Goal: Navigation & Orientation: Find specific page/section

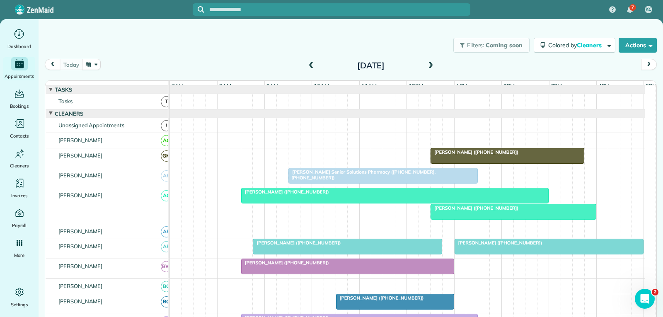
scroll to position [41, 0]
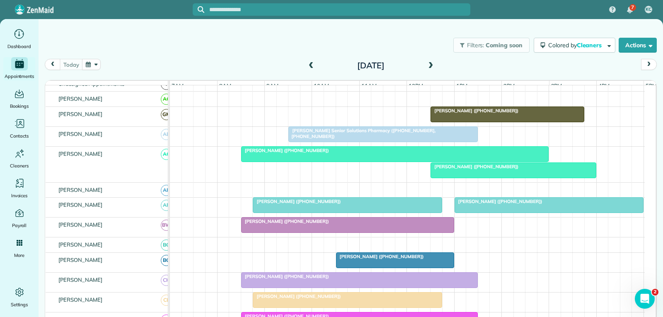
click at [576, 176] on div at bounding box center [513, 170] width 165 height 15
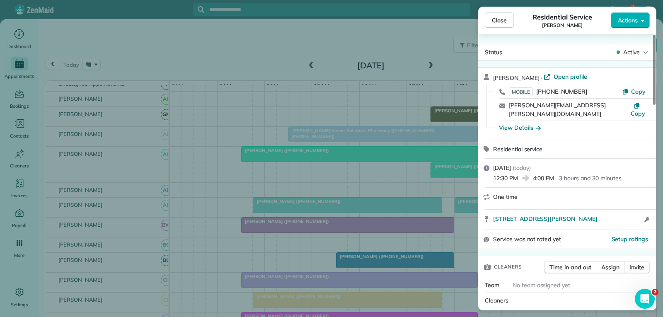
scroll to position [41, 0]
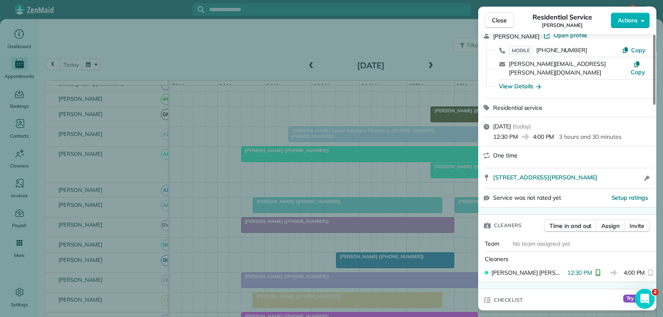
drag, startPoint x: 500, startPoint y: 20, endPoint x: 499, endPoint y: 24, distance: 4.3
click at [500, 20] on span "Close" at bounding box center [499, 20] width 15 height 8
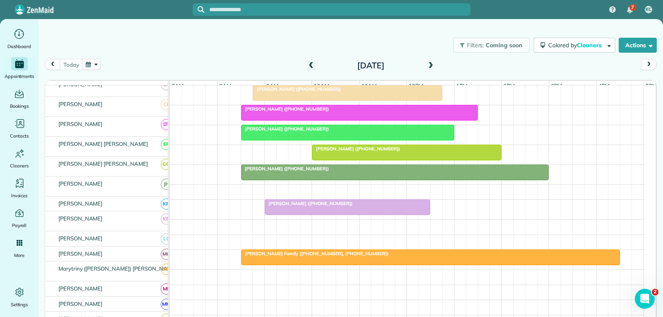
scroll to position [249, 0]
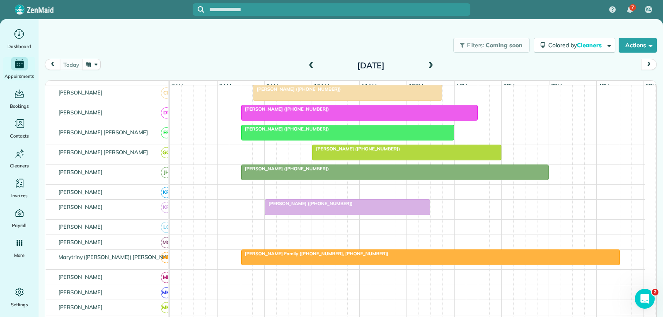
click at [410, 257] on div "Diesslin Family (+18179172543, +18177149846)" at bounding box center [431, 254] width 374 height 6
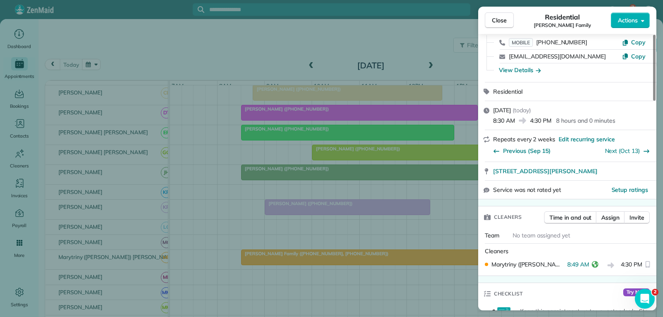
scroll to position [83, 0]
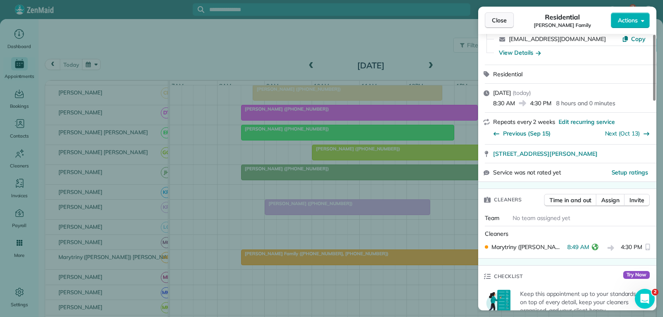
click at [507, 22] on button "Close" at bounding box center [499, 20] width 29 height 16
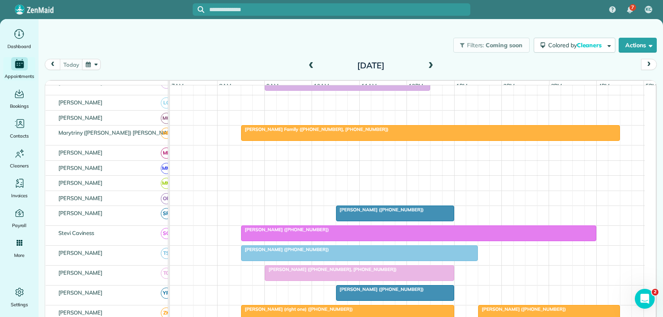
click at [356, 240] on div at bounding box center [419, 233] width 354 height 15
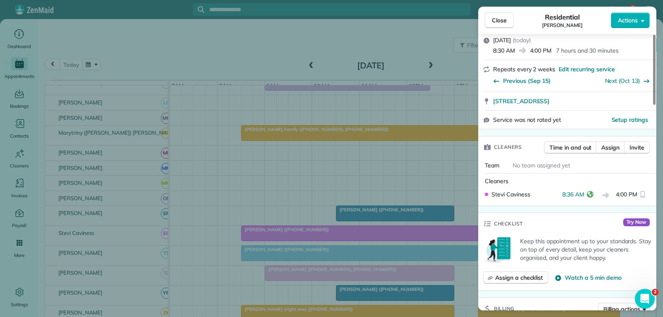
drag, startPoint x: 503, startPoint y: 19, endPoint x: 476, endPoint y: 55, distance: 44.7
click at [503, 19] on span "Close" at bounding box center [499, 20] width 15 height 8
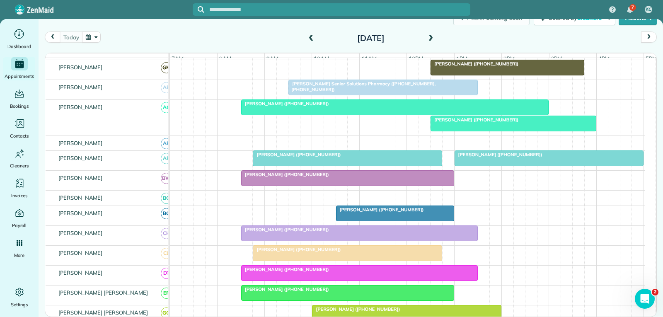
scroll to position [19, 0]
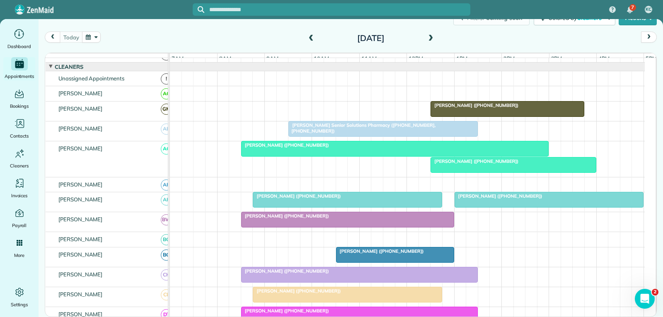
click at [472, 172] on div at bounding box center [513, 165] width 165 height 15
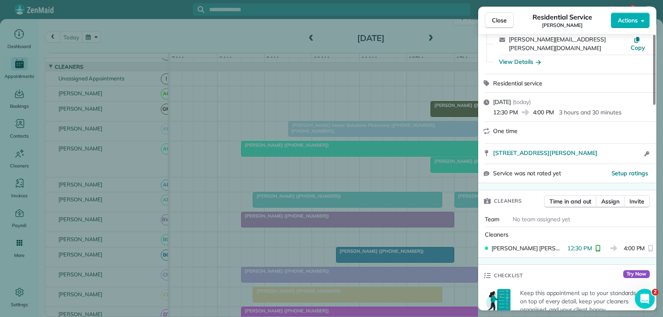
scroll to position [83, 0]
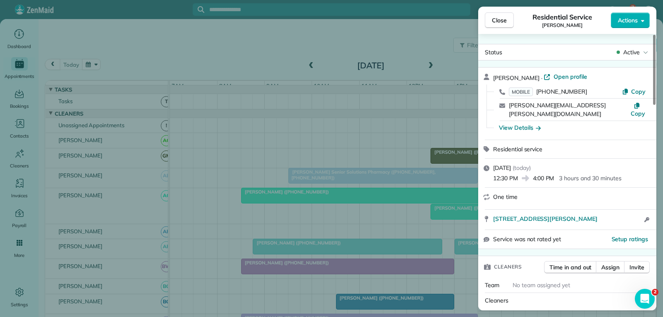
scroll to position [83, 0]
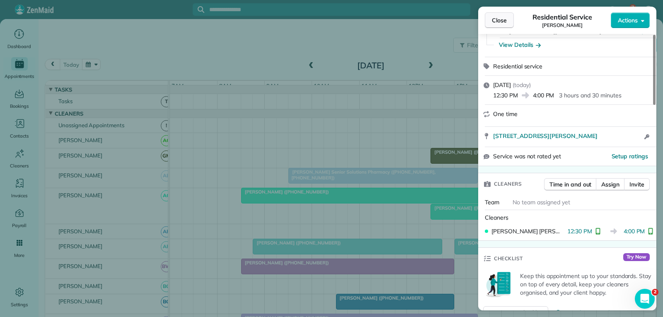
click at [508, 18] on button "Close" at bounding box center [499, 20] width 29 height 16
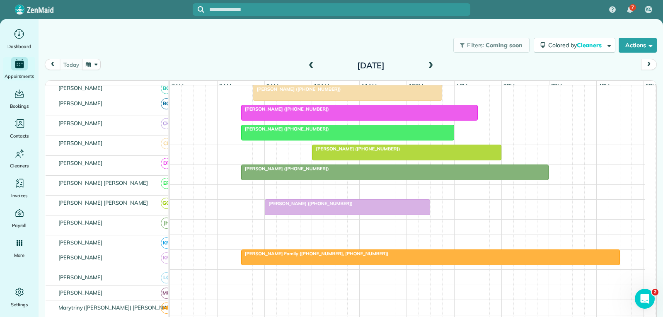
scroll to position [249, 0]
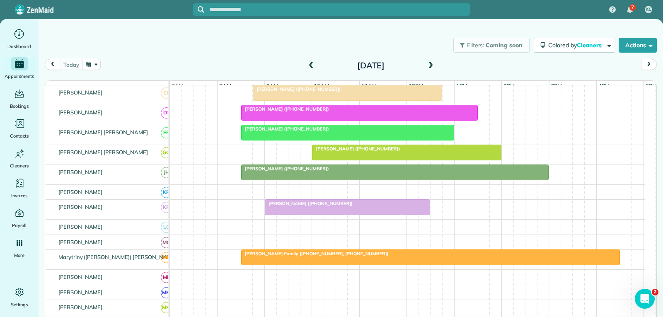
click at [374, 257] on div "[PERSON_NAME] Family ([PHONE_NUMBER], [PHONE_NUMBER])" at bounding box center [431, 254] width 374 height 6
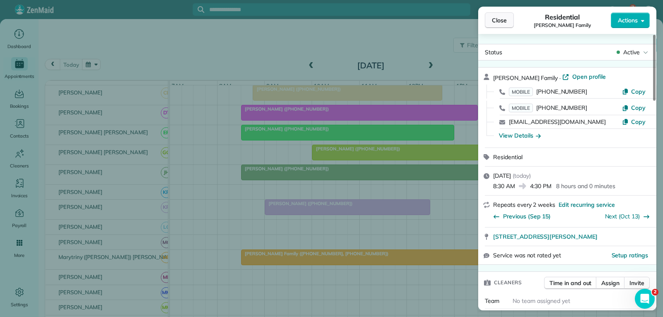
click at [504, 20] on span "Close" at bounding box center [499, 20] width 15 height 8
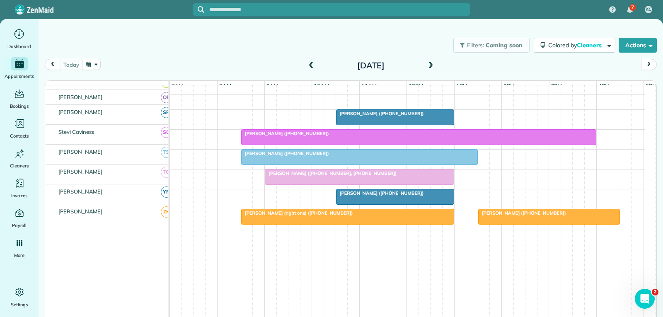
scroll to position [475, 0]
click at [493, 132] on div "[PERSON_NAME] ([PHONE_NUMBER])" at bounding box center [419, 134] width 350 height 6
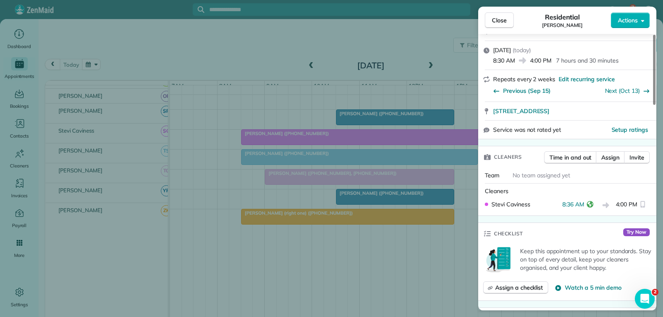
scroll to position [124, 0]
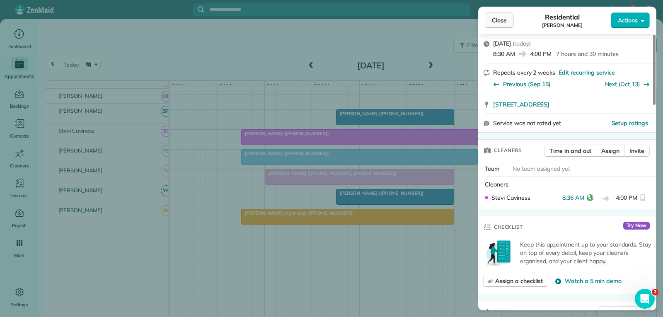
click at [501, 24] on span "Close" at bounding box center [499, 20] width 15 height 8
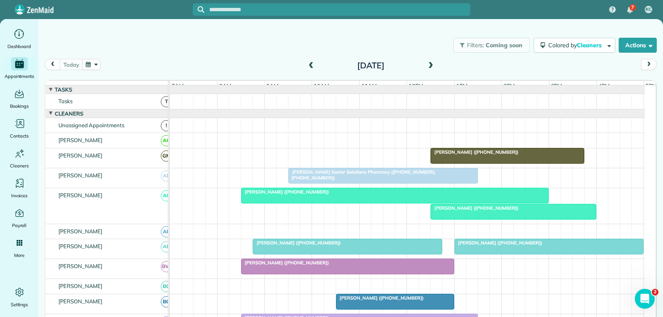
click at [513, 254] on div at bounding box center [549, 246] width 189 height 15
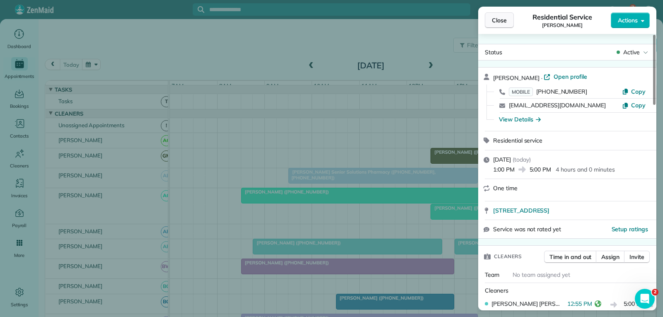
click at [505, 21] on span "Close" at bounding box center [499, 20] width 15 height 8
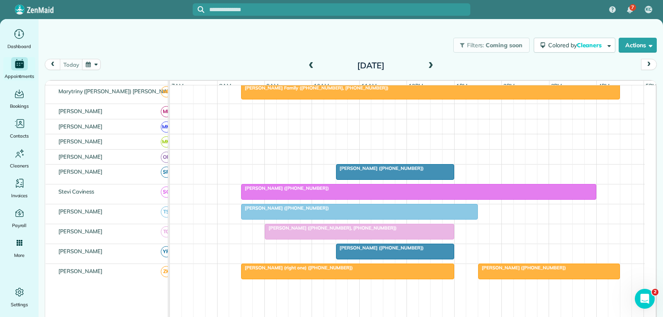
click at [363, 191] on div "[PERSON_NAME] ([PHONE_NUMBER])" at bounding box center [419, 188] width 350 height 6
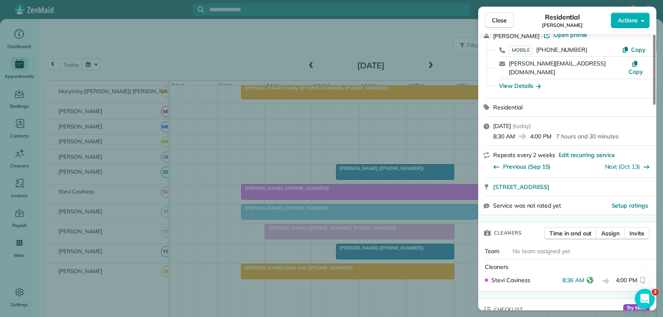
drag, startPoint x: 500, startPoint y: 18, endPoint x: 480, endPoint y: 48, distance: 36.0
click at [500, 18] on span "Close" at bounding box center [499, 20] width 15 height 8
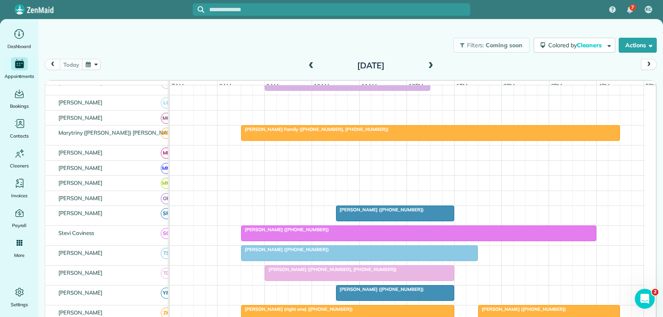
click at [450, 141] on div at bounding box center [431, 133] width 378 height 15
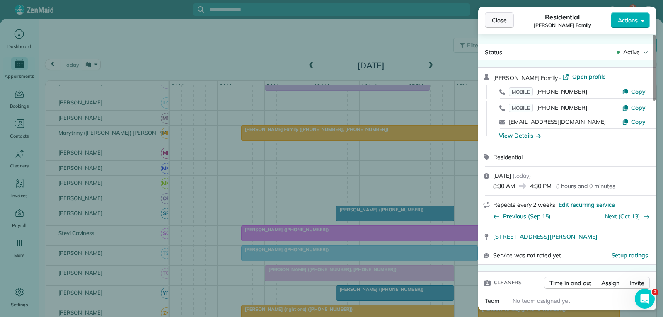
click at [490, 21] on button "Close" at bounding box center [499, 20] width 29 height 16
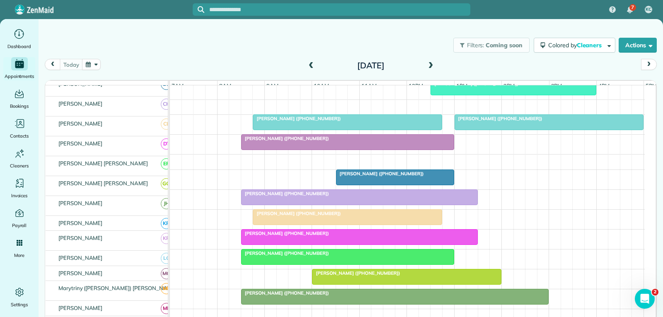
scroll to position [124, 0]
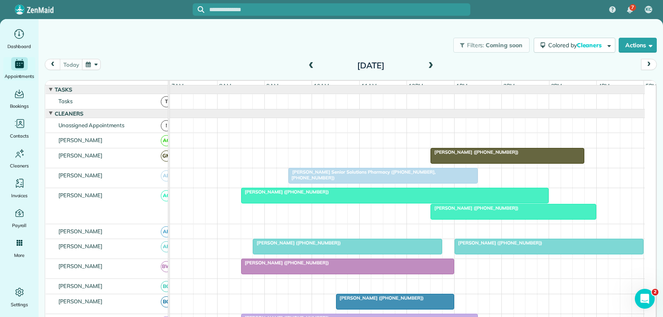
click at [521, 252] on div at bounding box center [549, 246] width 189 height 15
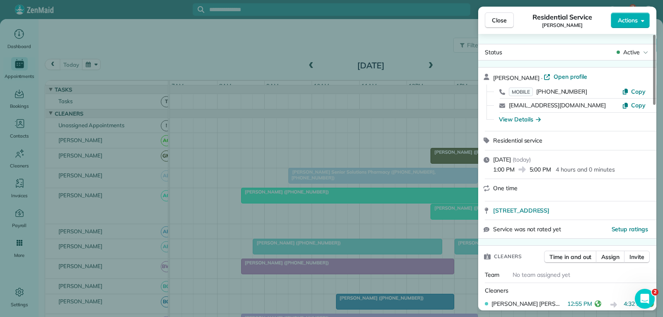
scroll to position [41, 0]
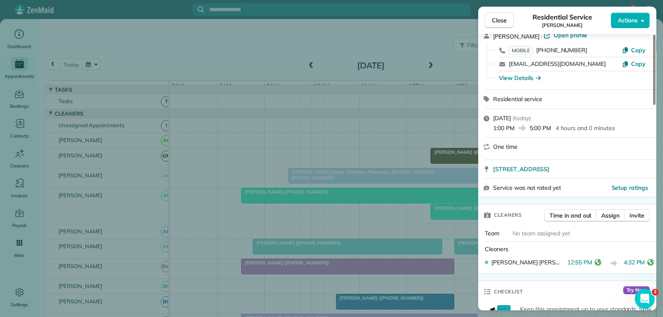
drag, startPoint x: 501, startPoint y: 21, endPoint x: 496, endPoint y: 25, distance: 5.9
click at [501, 21] on span "Close" at bounding box center [499, 20] width 15 height 8
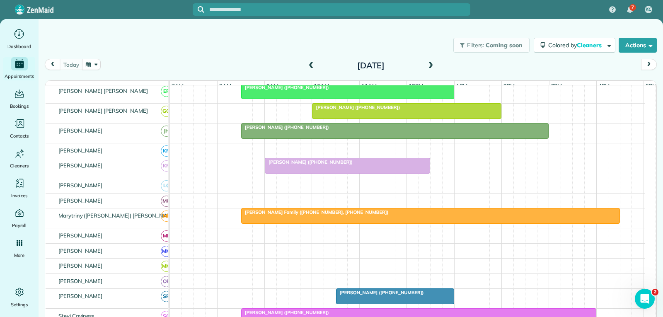
click at [385, 215] on div "[PERSON_NAME] Family ([PHONE_NUMBER], [PHONE_NUMBER])" at bounding box center [431, 212] width 374 height 6
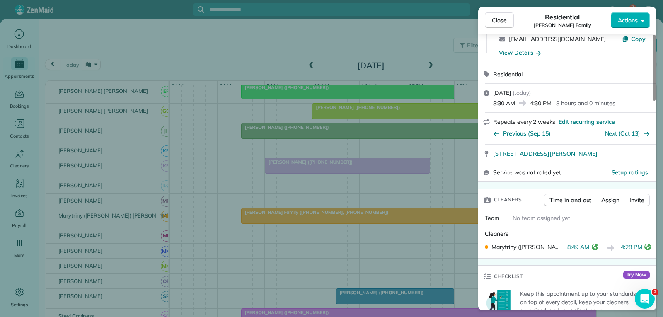
drag, startPoint x: 504, startPoint y: 23, endPoint x: 491, endPoint y: 33, distance: 16.3
click at [504, 23] on span "Close" at bounding box center [499, 20] width 15 height 8
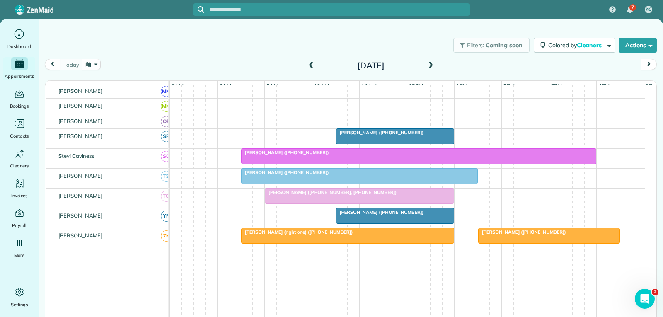
scroll to position [456, 0]
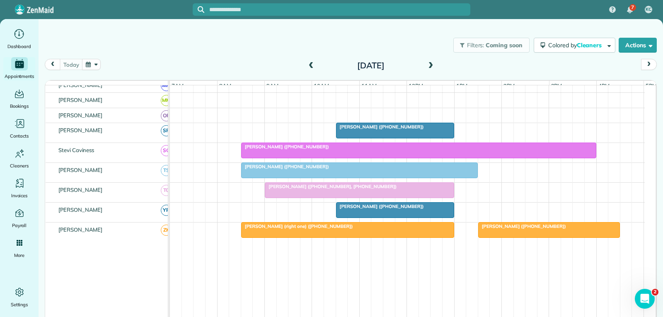
click at [505, 157] on div at bounding box center [419, 150] width 354 height 15
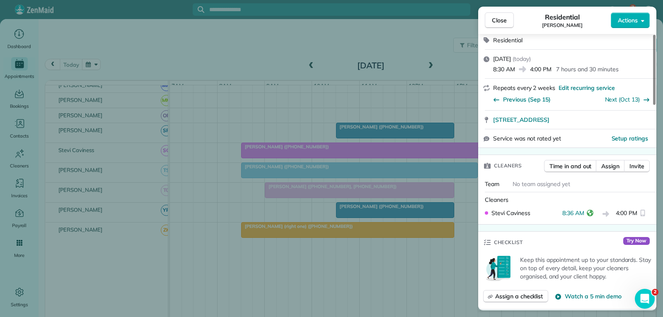
scroll to position [166, 0]
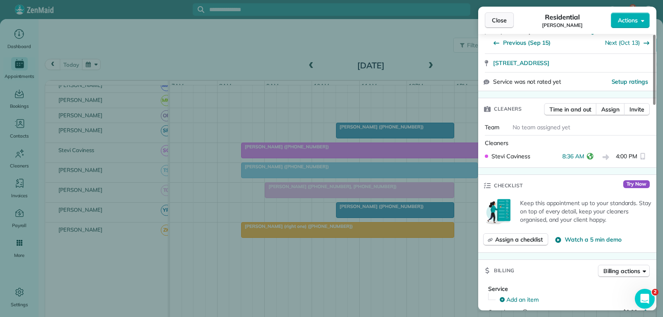
click at [502, 19] on span "Close" at bounding box center [499, 20] width 15 height 8
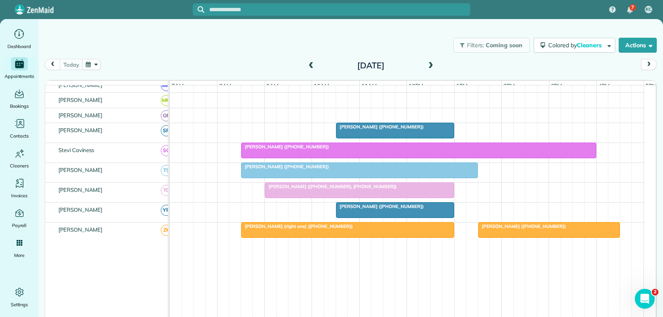
click at [426, 150] on div "[PERSON_NAME] ([PHONE_NUMBER])" at bounding box center [419, 147] width 350 height 6
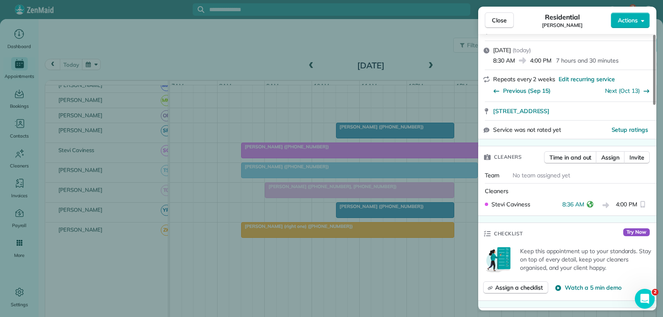
scroll to position [124, 0]
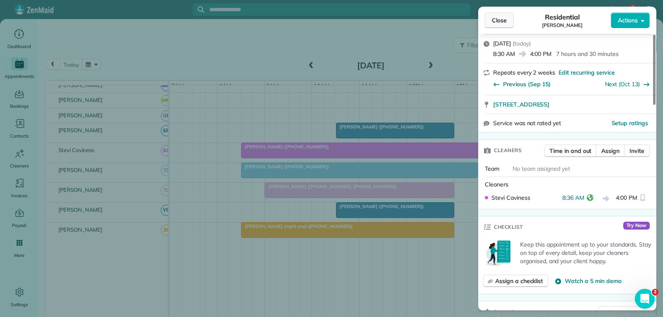
click at [503, 21] on span "Close" at bounding box center [499, 20] width 15 height 8
